Goal: Transaction & Acquisition: Obtain resource

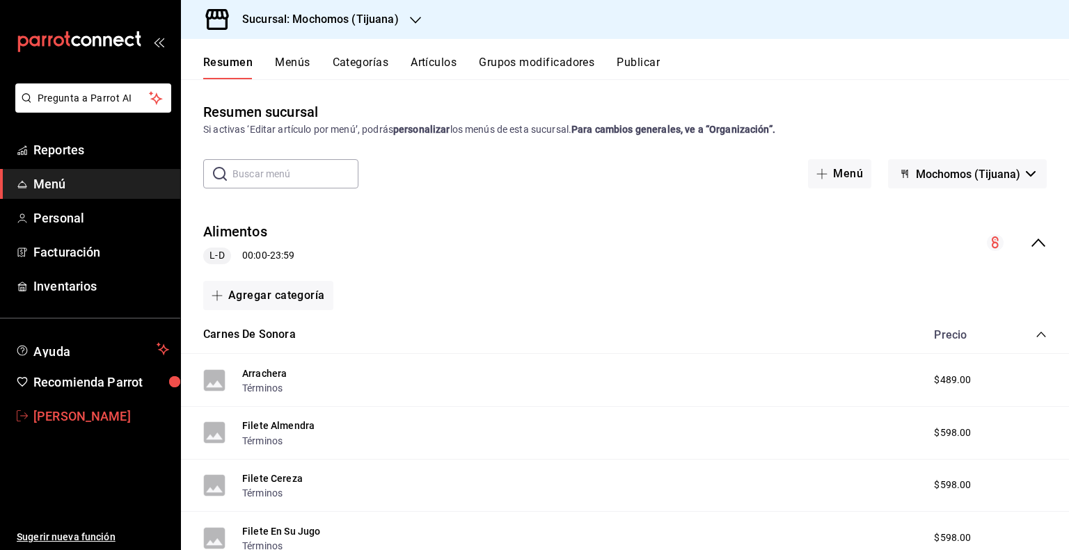
click at [61, 411] on span "[PERSON_NAME]" at bounding box center [101, 416] width 136 height 19
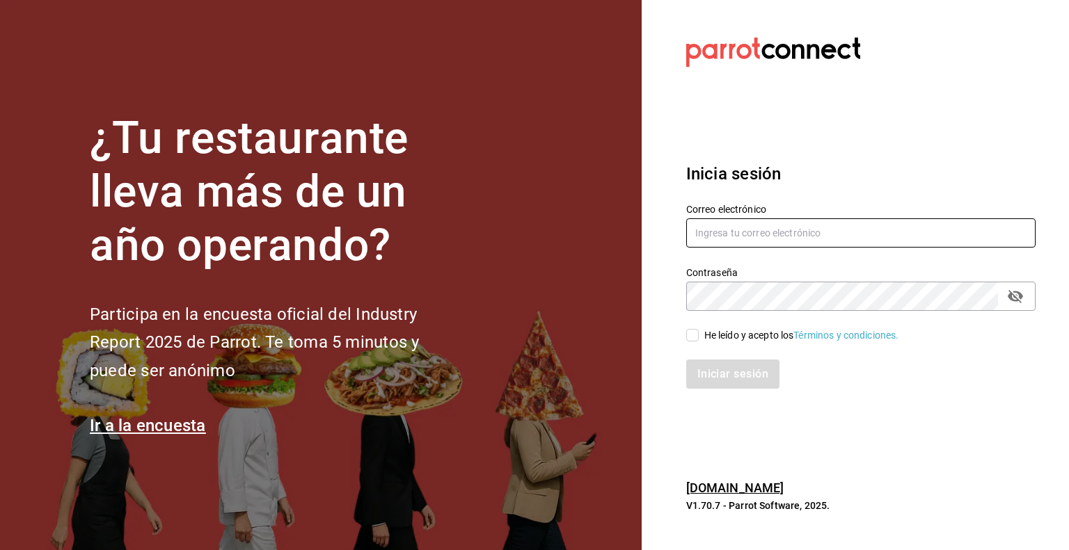
type input "[PERSON_NAME][EMAIL_ADDRESS][PERSON_NAME][DOMAIN_NAME]"
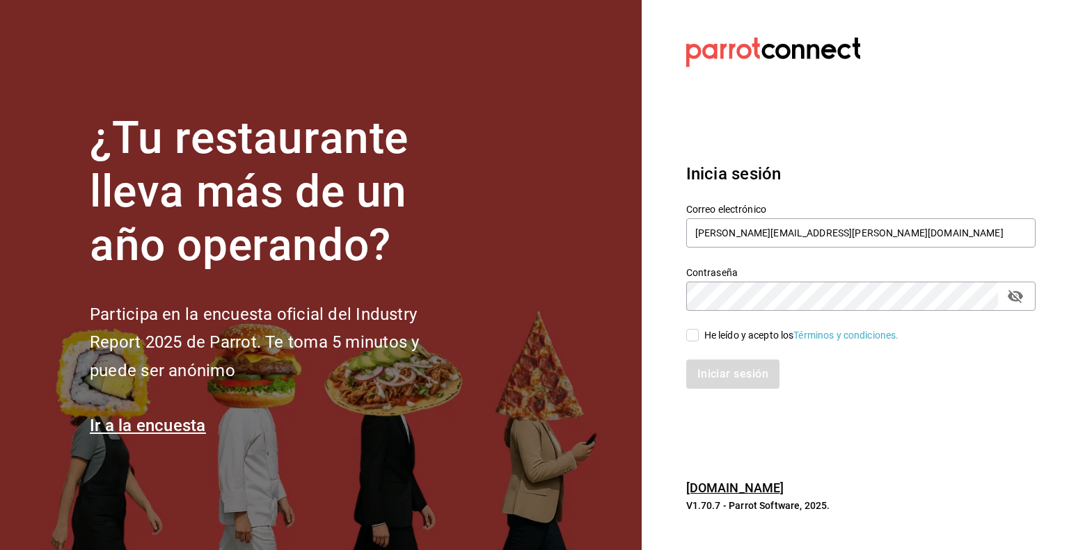
click at [690, 331] on input "He leído y acepto los Términos y condiciones." at bounding box center [692, 335] width 13 height 13
checkbox input "true"
click at [732, 376] on button "Iniciar sesión" at bounding box center [733, 374] width 95 height 29
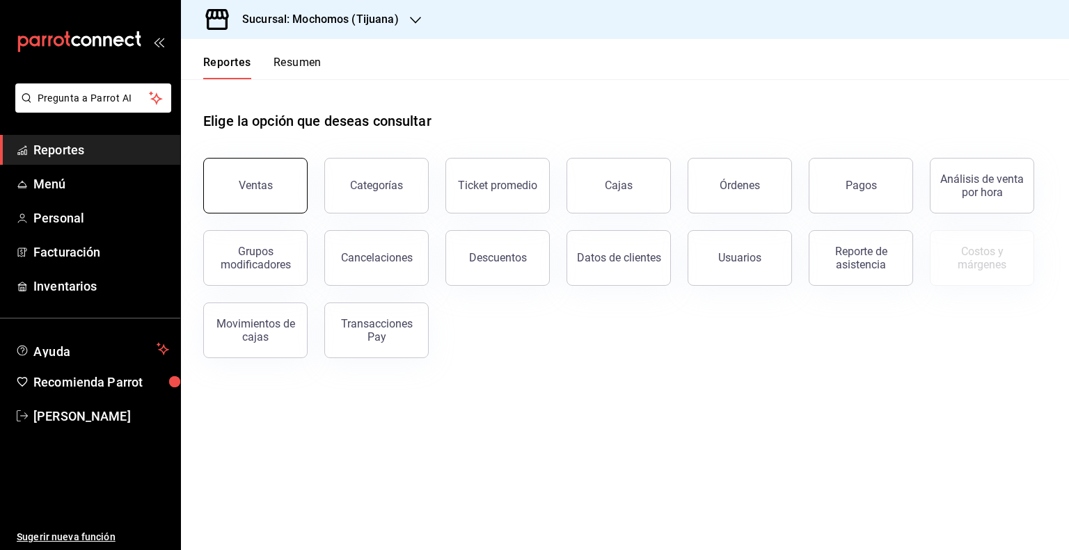
click at [246, 186] on div "Ventas" at bounding box center [256, 185] width 34 height 13
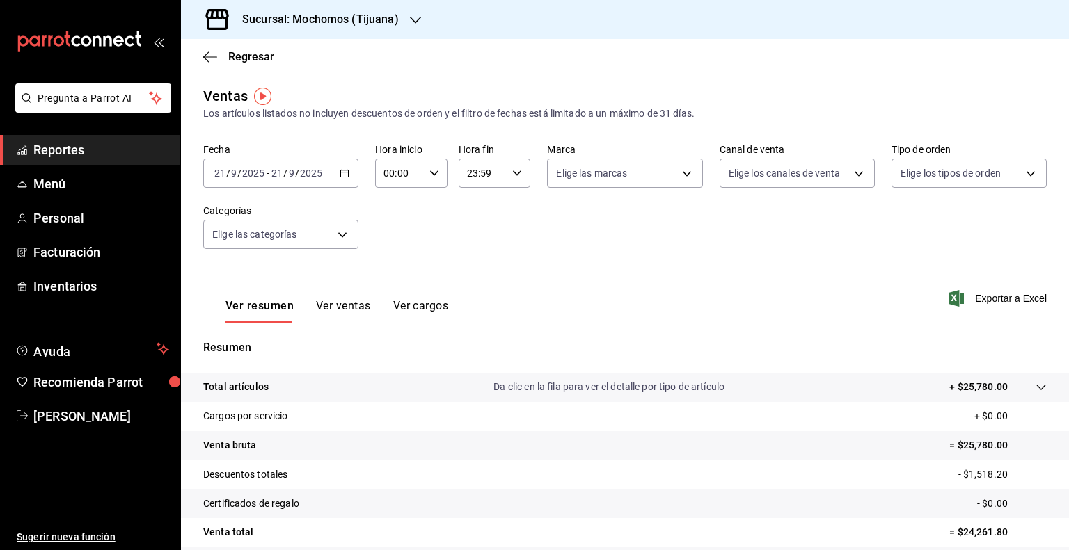
click at [340, 174] on icon "button" at bounding box center [345, 173] width 10 height 10
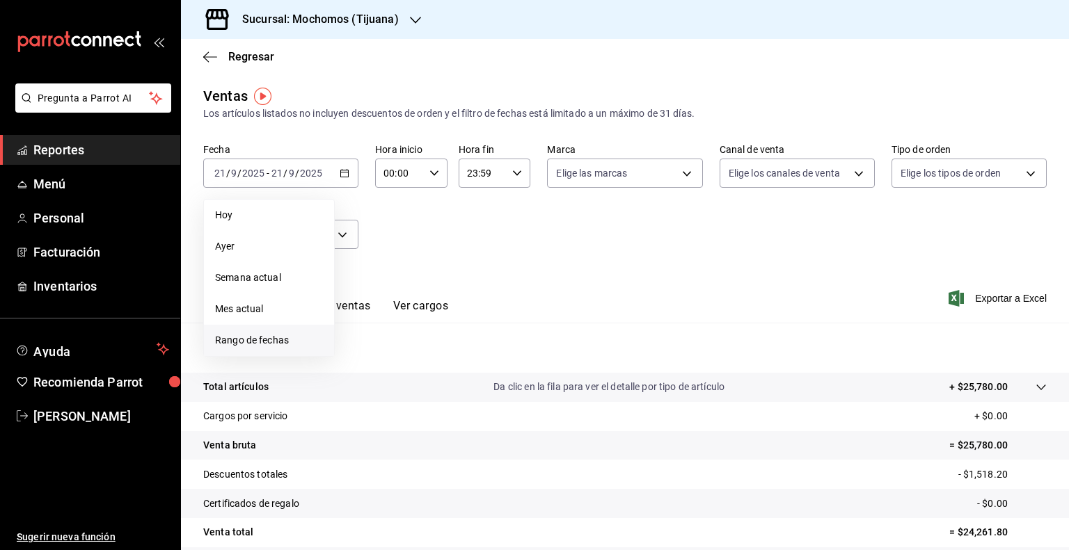
click at [241, 342] on span "Rango de fechas" at bounding box center [269, 340] width 108 height 15
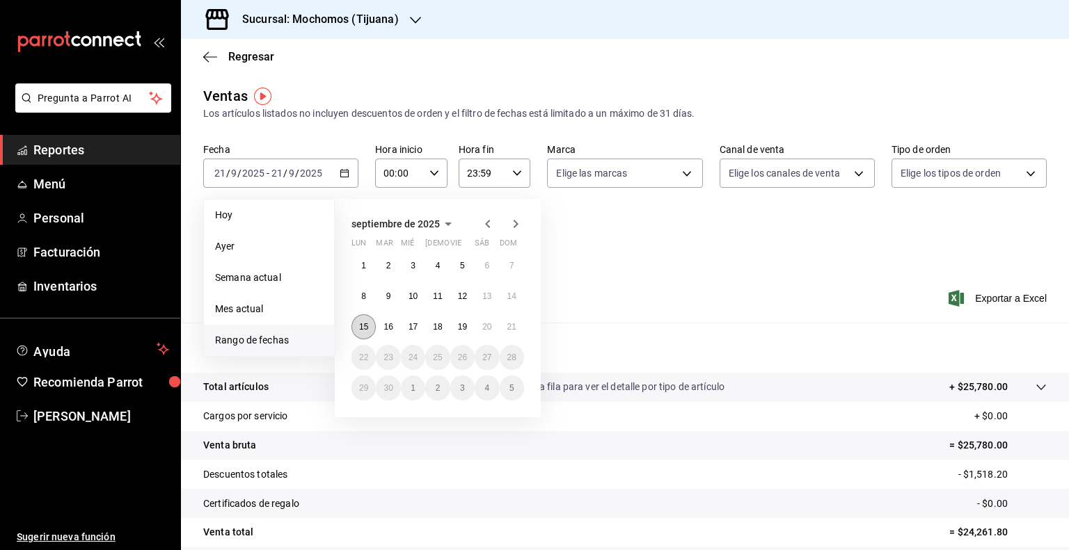
click at [367, 328] on abbr "15" at bounding box center [363, 327] width 9 height 10
click at [509, 324] on abbr "21" at bounding box center [511, 327] width 9 height 10
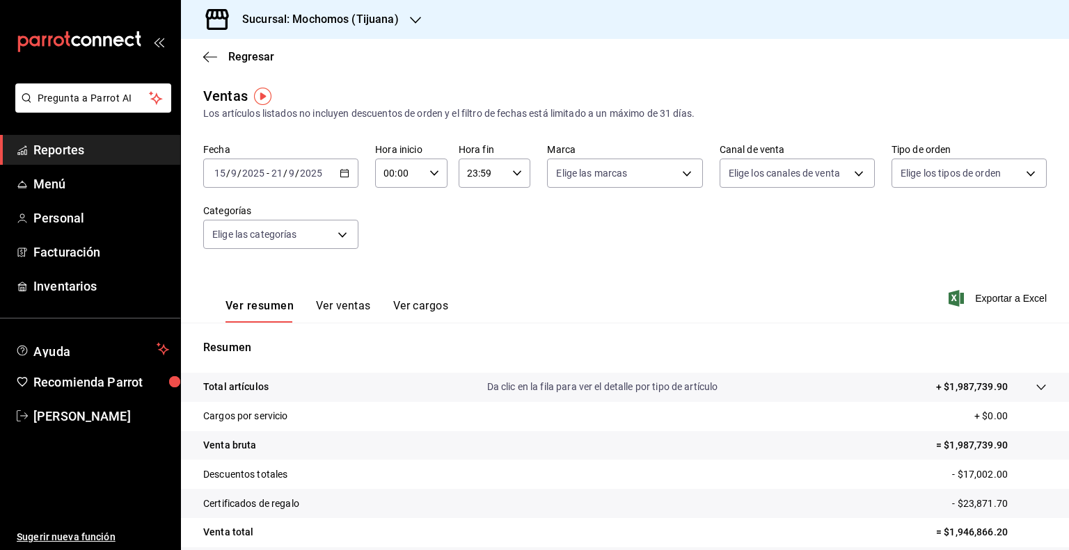
click at [429, 171] on icon "button" at bounding box center [434, 173] width 10 height 10
click at [428, 171] on div at bounding box center [534, 275] width 1069 height 550
click at [429, 171] on icon "button" at bounding box center [434, 173] width 10 height 10
click at [390, 225] on span "05" at bounding box center [390, 226] width 13 height 11
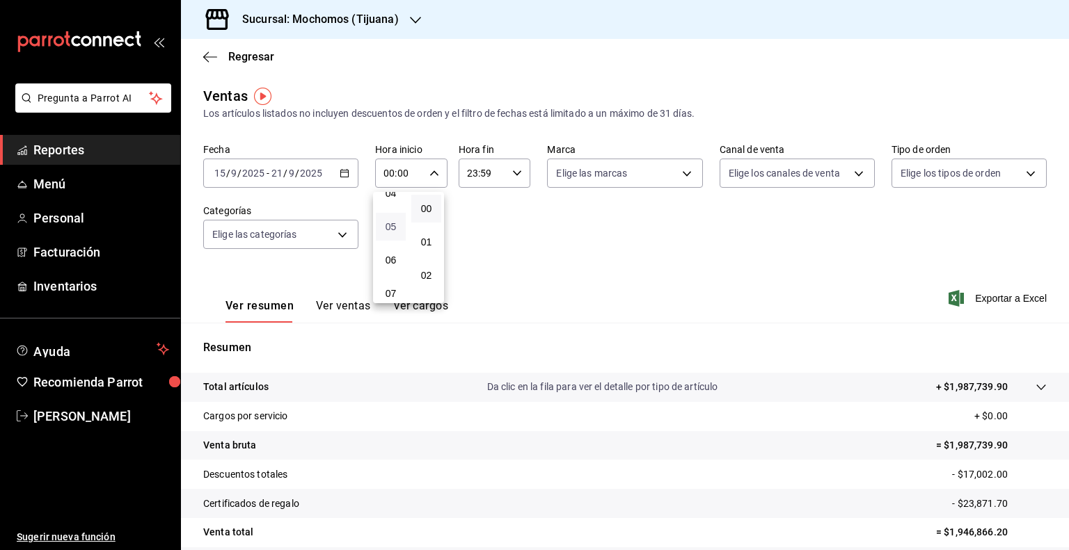
type input "05:00"
click at [427, 204] on span "00" at bounding box center [426, 208] width 13 height 11
click at [515, 176] on div at bounding box center [534, 275] width 1069 height 550
click at [515, 176] on icon "button" at bounding box center [517, 173] width 10 height 10
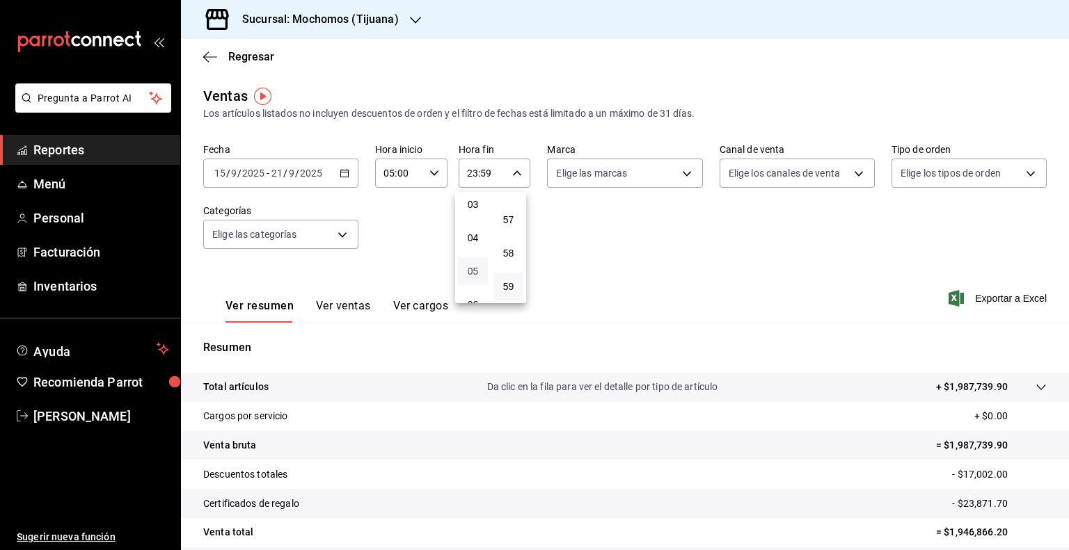
click at [473, 272] on span "05" at bounding box center [472, 271] width 13 height 11
click at [509, 208] on span "00" at bounding box center [508, 208] width 13 height 11
type input "05:00"
click at [686, 169] on div at bounding box center [534, 275] width 1069 height 550
click at [686, 169] on body "Pregunta a Parrot AI Reportes Menú Personal Facturación Inventarios Ayuda Recom…" at bounding box center [534, 275] width 1069 height 550
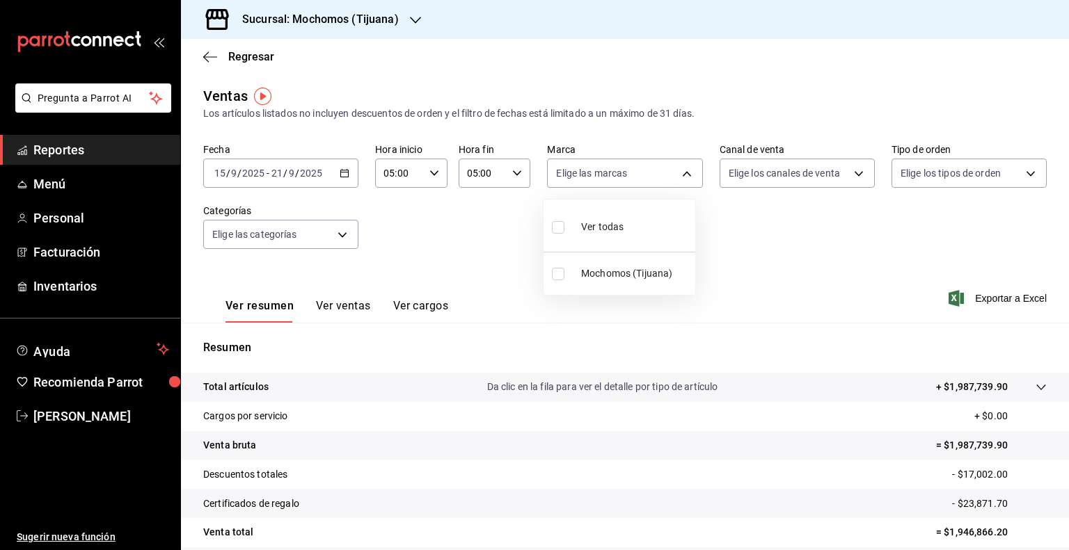
click at [557, 226] on input "checkbox" at bounding box center [558, 227] width 13 height 13
checkbox input "true"
type input "c300ab0f-4e96-434a-ab79-9fec8b673c9f"
checkbox input "true"
click at [793, 223] on div at bounding box center [534, 275] width 1069 height 550
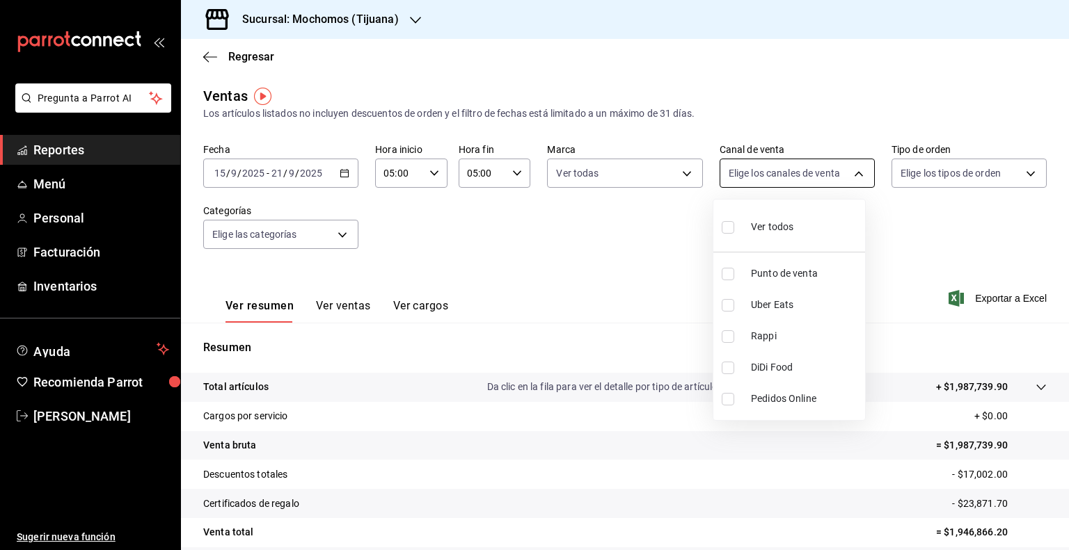
click at [856, 168] on body "Pregunta a Parrot AI Reportes Menú Personal Facturación Inventarios Ayuda Recom…" at bounding box center [534, 275] width 1069 height 550
click at [729, 227] on input "checkbox" at bounding box center [728, 227] width 13 height 13
checkbox input "true"
type input "PARROT,UBER_EATS,RAPPI,DIDI_FOOD,ONLINE"
checkbox input "true"
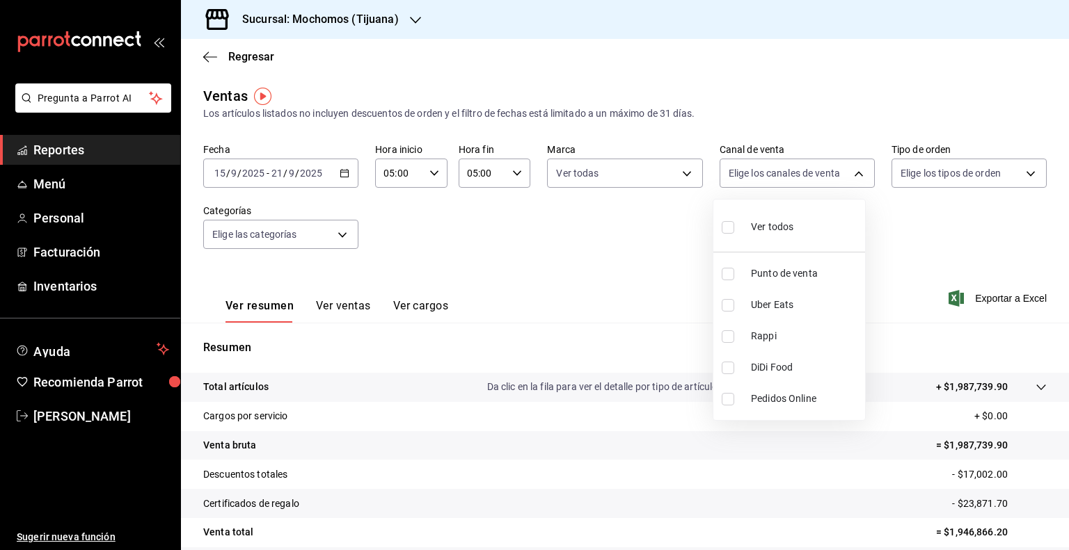
checkbox input "true"
click at [943, 216] on div at bounding box center [534, 275] width 1069 height 550
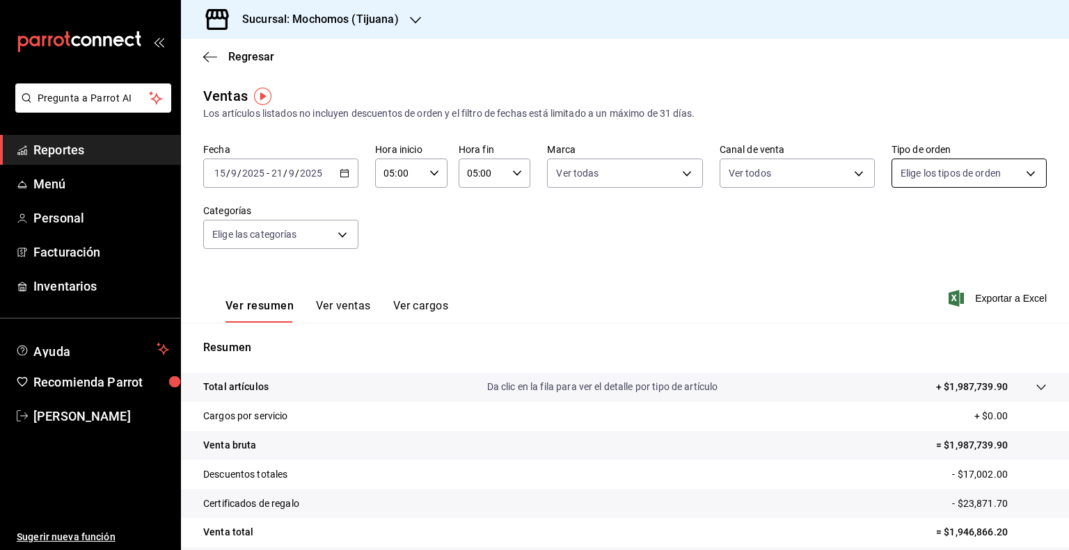
drag, startPoint x: 943, startPoint y: 216, endPoint x: 1025, endPoint y: 173, distance: 92.8
click at [1025, 173] on div "Fecha 2025-09-15 15 / 9 / 2025 - 2025-09-21 21 / 9 / 2025 Hora inicio 05:00 Hor…" at bounding box center [624, 204] width 843 height 122
click at [1025, 173] on body "Pregunta a Parrot AI Reportes Menú Personal Facturación Inventarios Ayuda Recom…" at bounding box center [534, 275] width 1069 height 550
click at [897, 226] on input "checkbox" at bounding box center [898, 227] width 13 height 13
checkbox input "true"
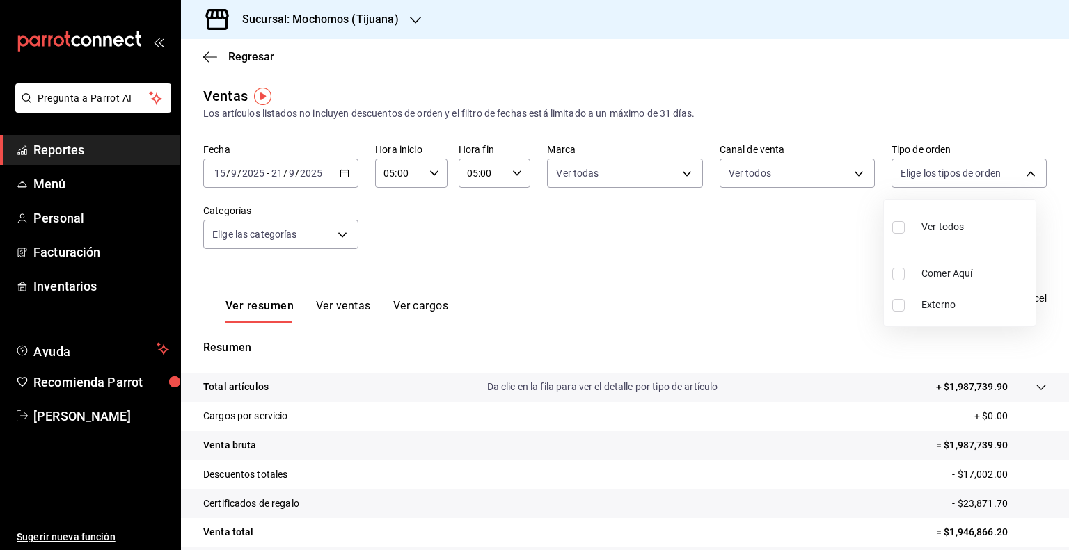
type input "59fdec9d-7e45-44f1-b527-5416629fe4e9,EXTERNAL"
checkbox input "true"
click at [789, 239] on div at bounding box center [534, 275] width 1069 height 550
click at [981, 294] on span "Exportar a Excel" at bounding box center [998, 298] width 95 height 17
